Goal: Find specific page/section: Find specific page/section

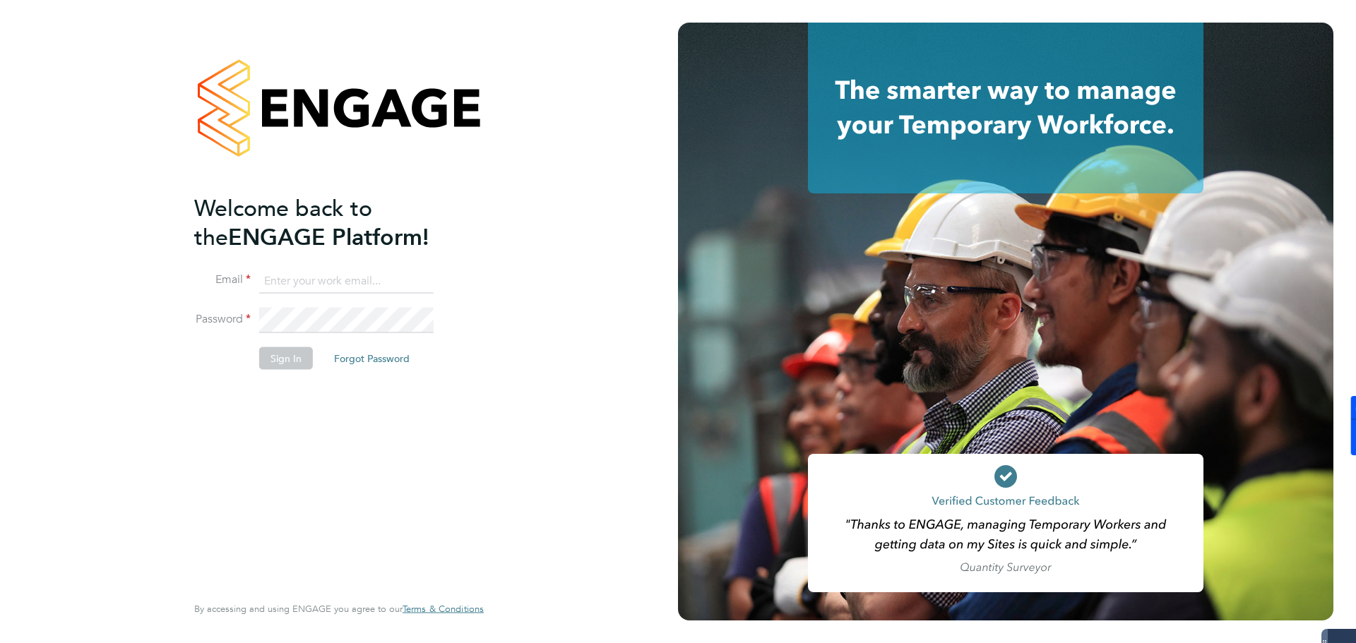
type input "[EMAIL_ADDRESS][DOMAIN_NAME]"
click at [370, 337] on li "Password" at bounding box center [331, 328] width 275 height 40
click at [278, 362] on button "Sign In" at bounding box center [286, 358] width 54 height 23
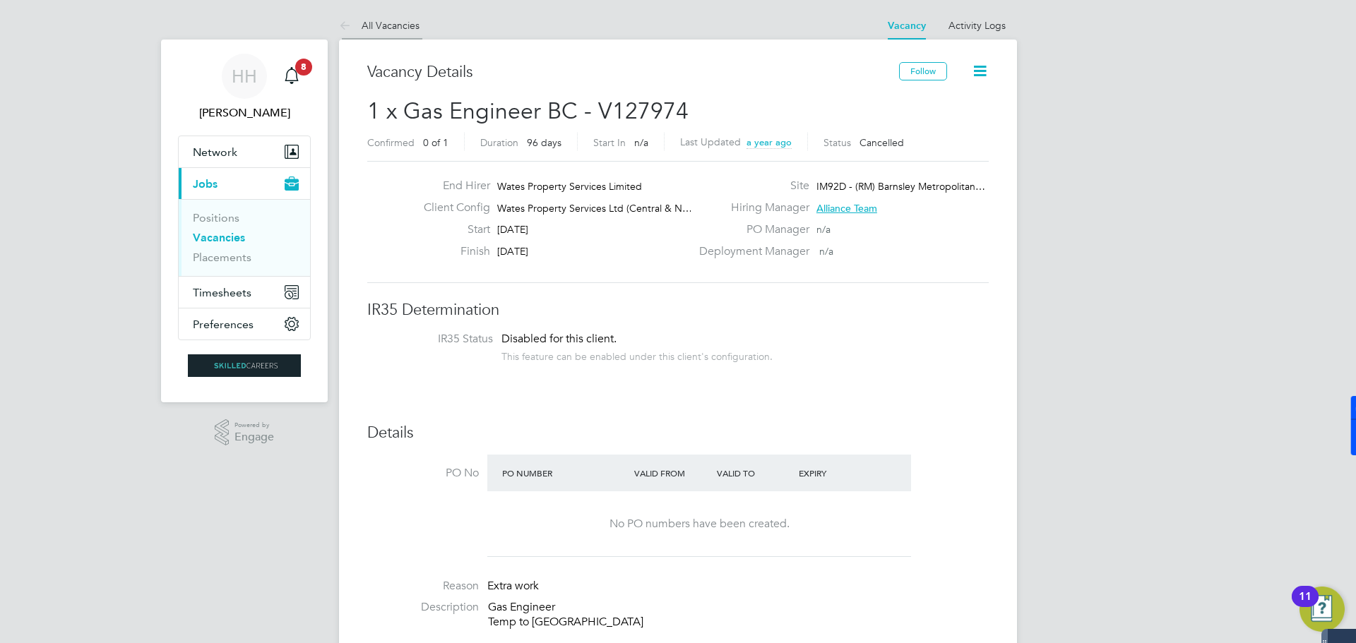
click at [393, 29] on link "All Vacancies" at bounding box center [379, 25] width 81 height 13
